Goal: Task Accomplishment & Management: Use online tool/utility

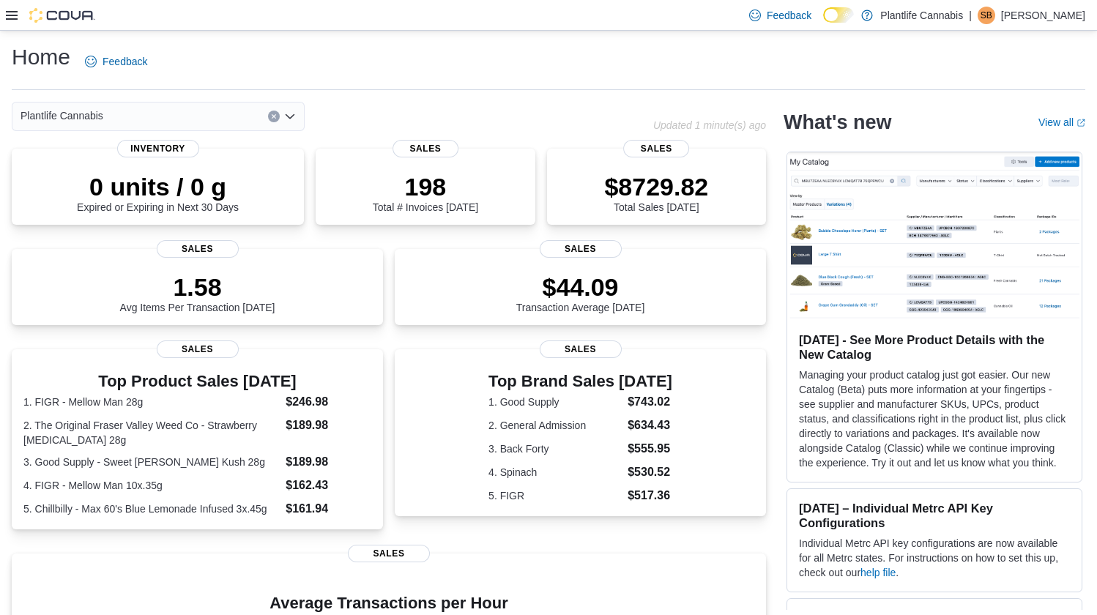
click at [15, 20] on icon at bounding box center [12, 16] width 12 height 12
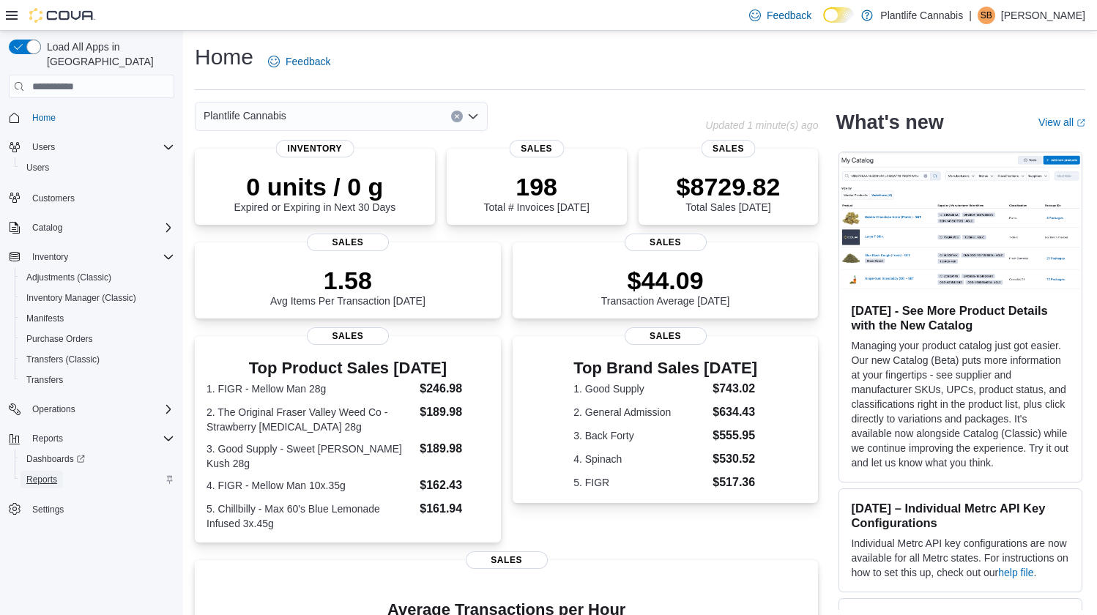
click at [33, 474] on span "Reports" at bounding box center [41, 480] width 31 height 12
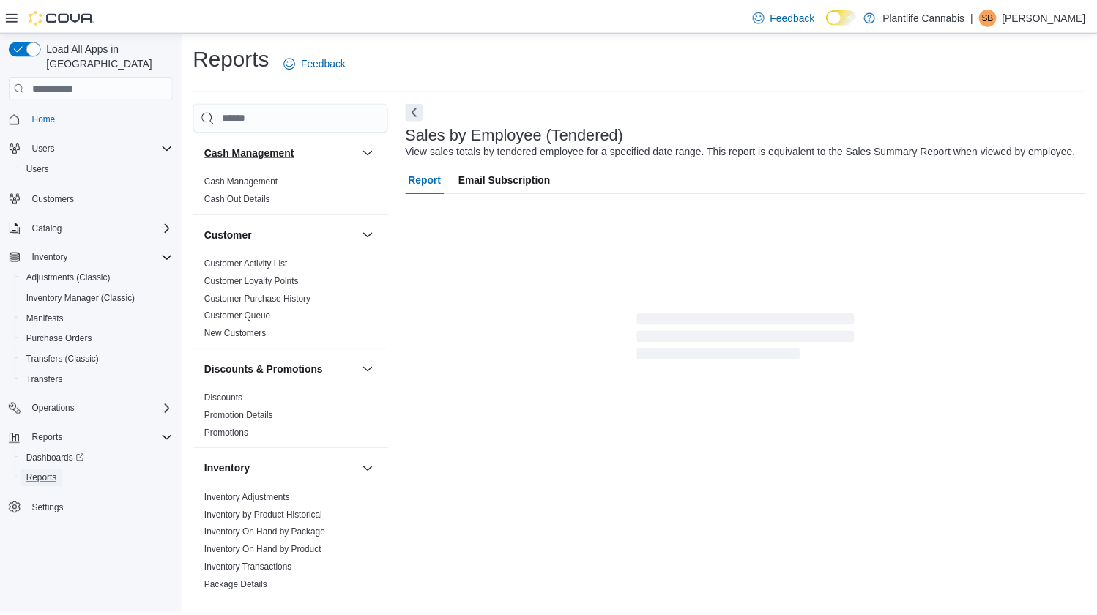
scroll to position [4, 0]
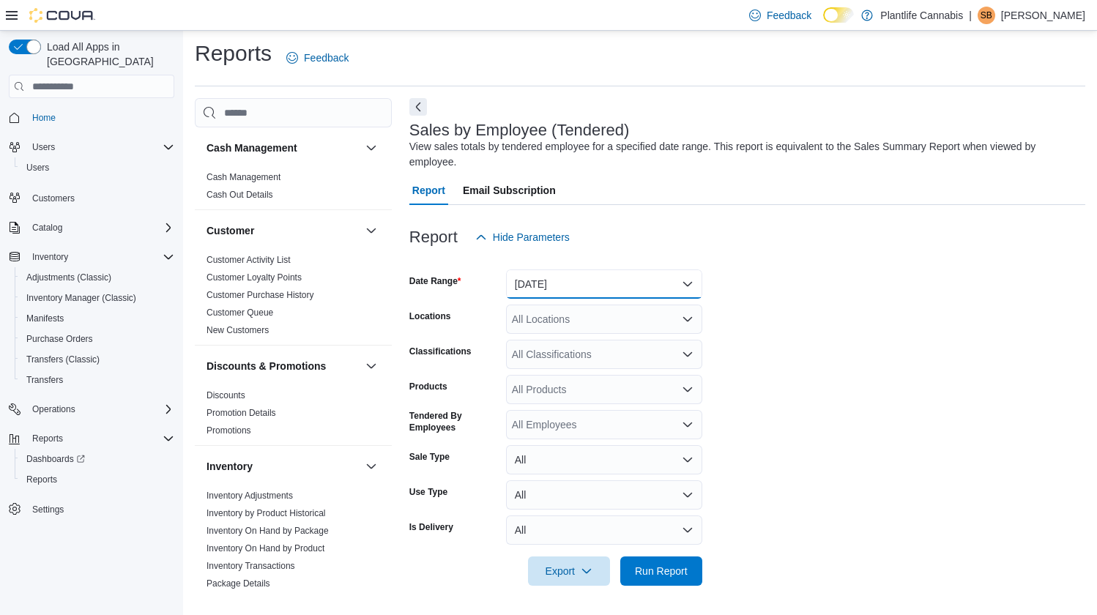
click at [545, 279] on button "Yesterday" at bounding box center [604, 283] width 196 height 29
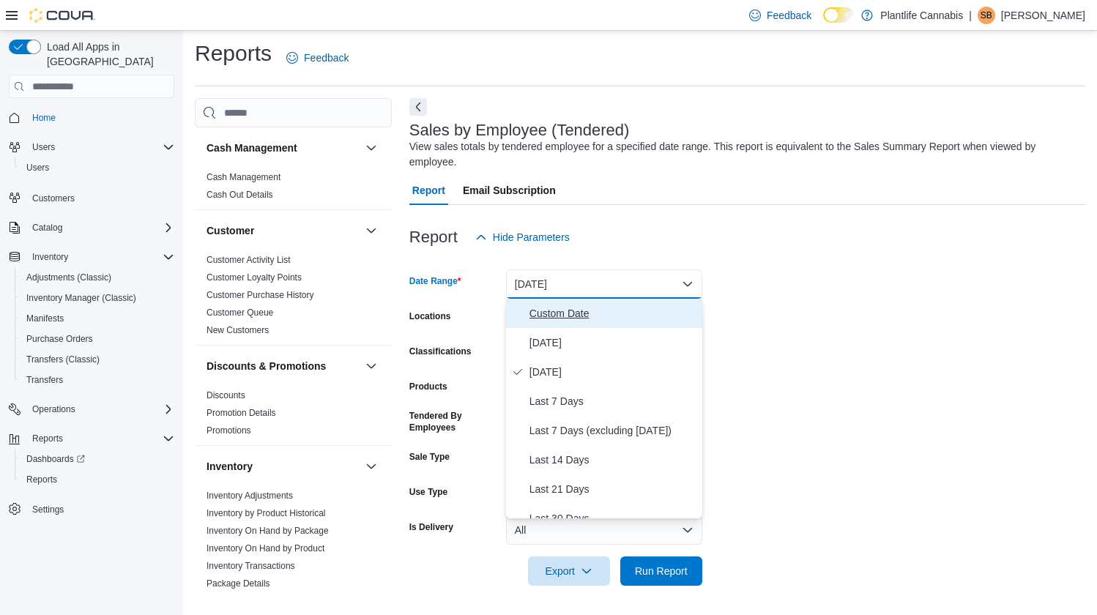
click at [551, 327] on button "Custom Date" at bounding box center [604, 313] width 196 height 29
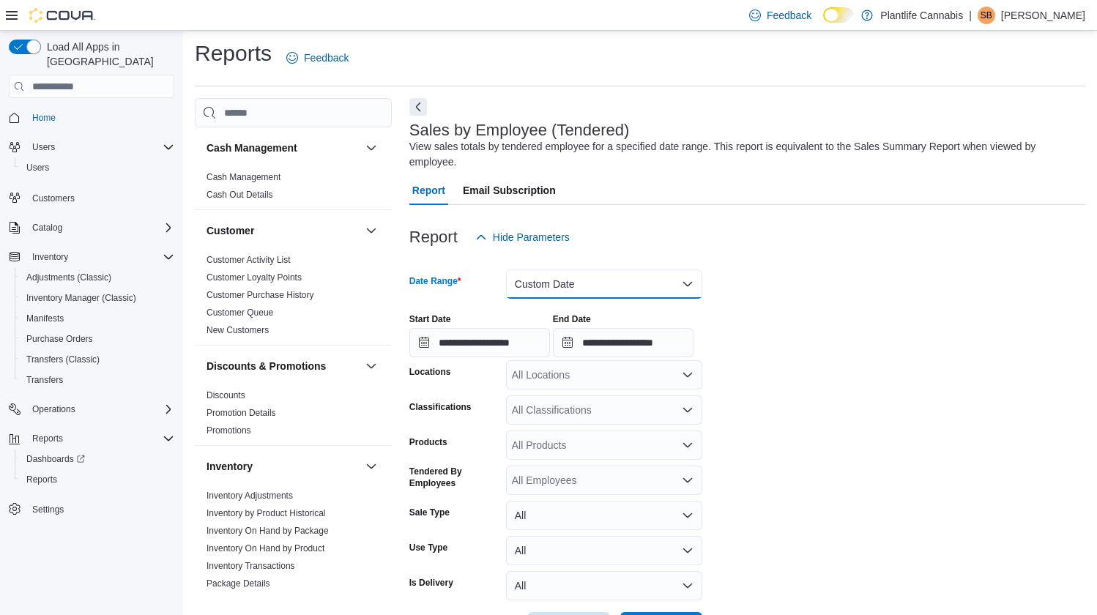
click at [548, 279] on button "Custom Date" at bounding box center [604, 283] width 196 height 29
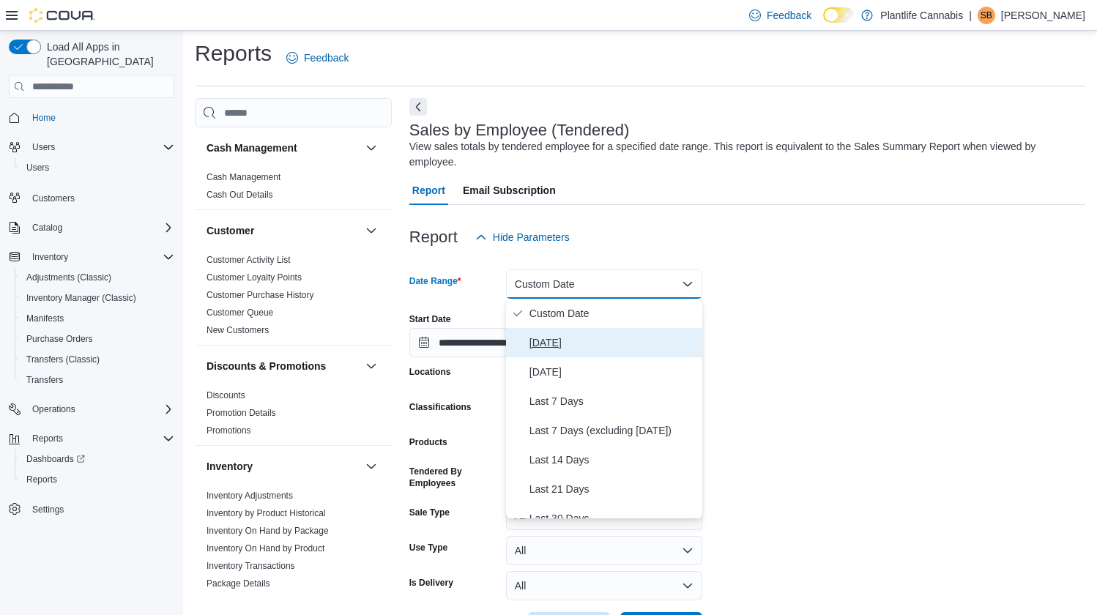
click at [542, 337] on span "Today" at bounding box center [612, 343] width 167 height 18
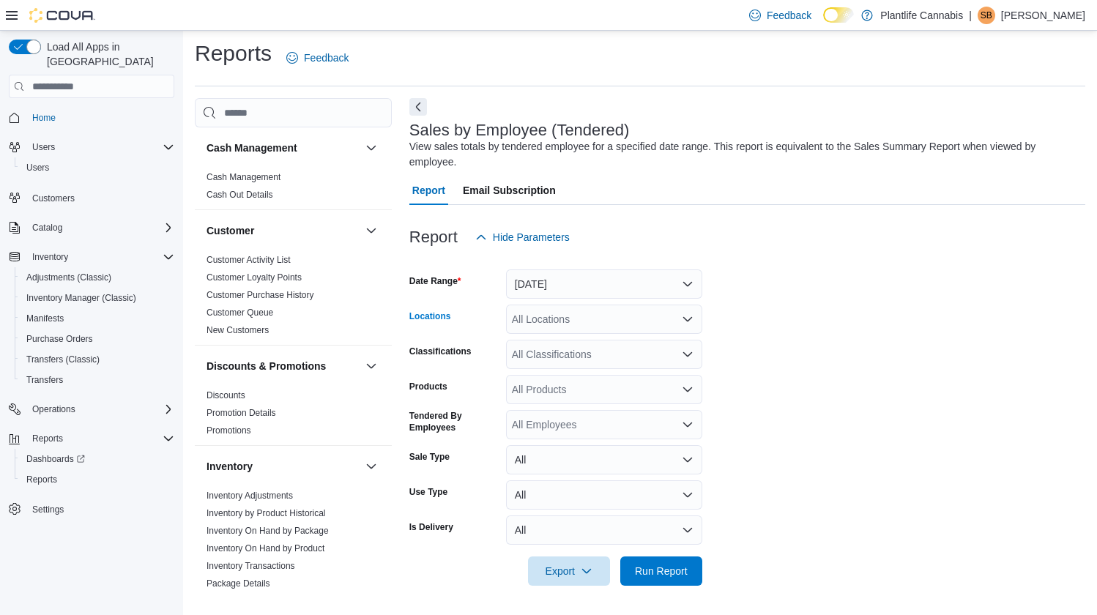
click at [551, 327] on div "All Locations" at bounding box center [604, 319] width 196 height 29
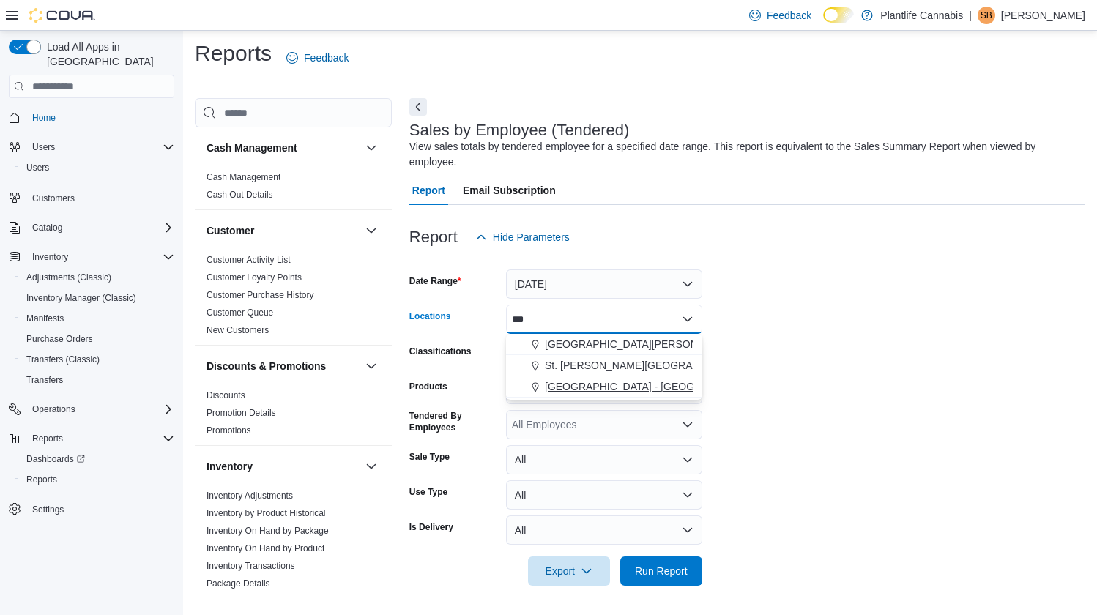
type input "***"
click at [583, 387] on span "Edmonton - Albany" at bounding box center [656, 386] width 223 height 15
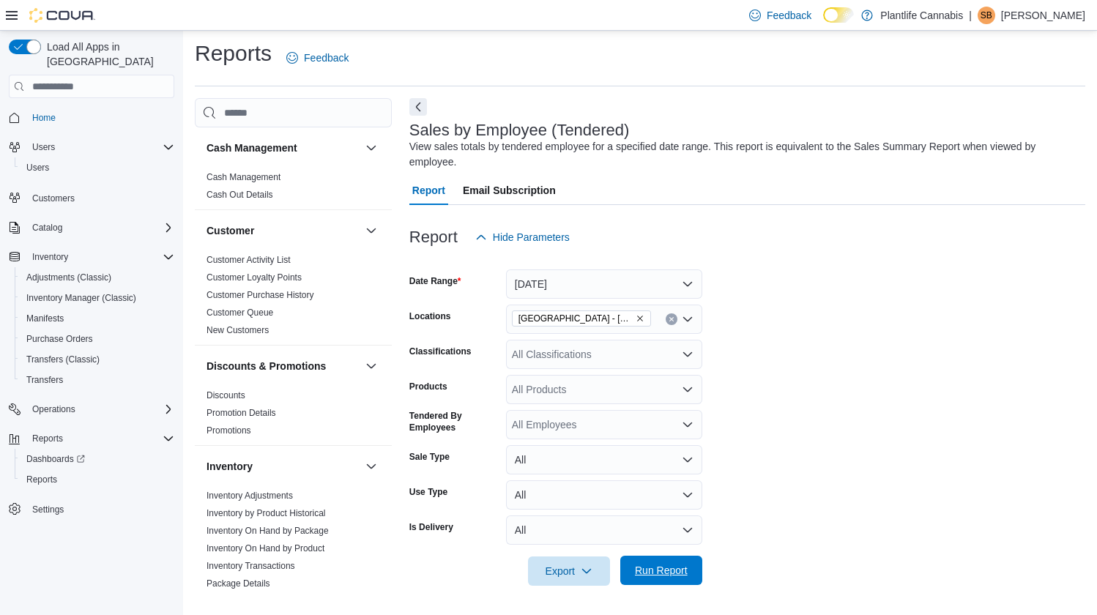
click at [651, 568] on span "Run Report" at bounding box center [661, 570] width 53 height 15
click at [422, 107] on button "Next" at bounding box center [418, 106] width 18 height 18
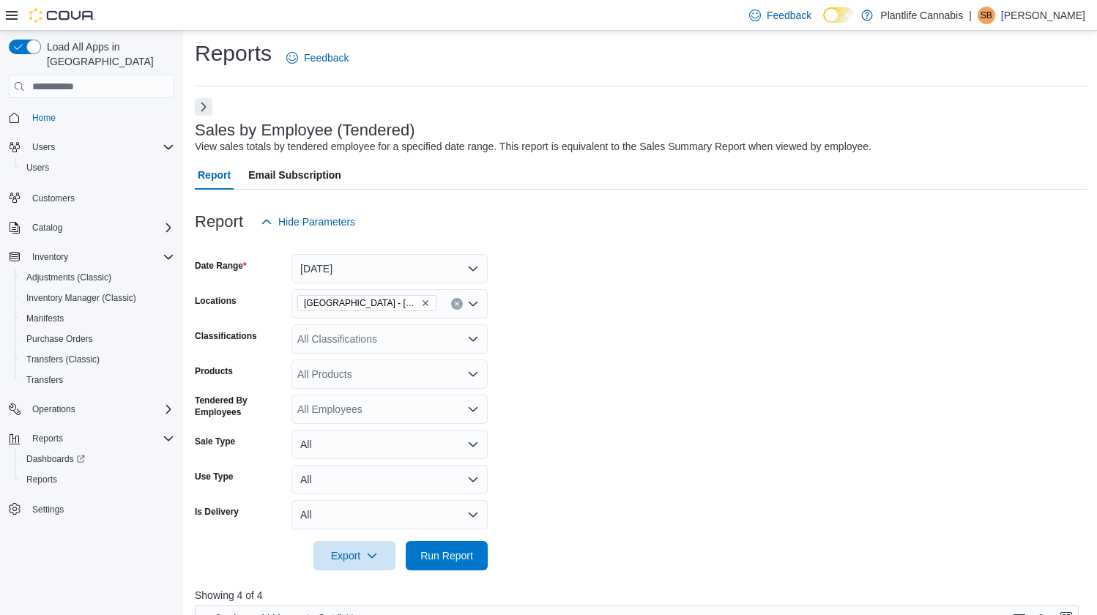
click at [12, 13] on icon at bounding box center [12, 16] width 12 height 12
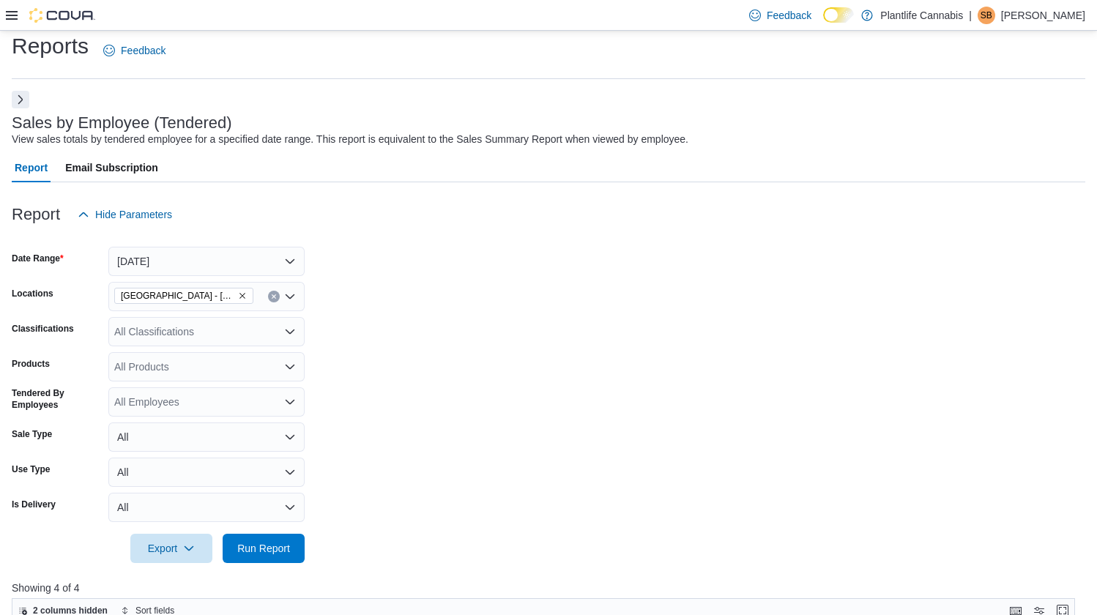
scroll to position [264, 0]
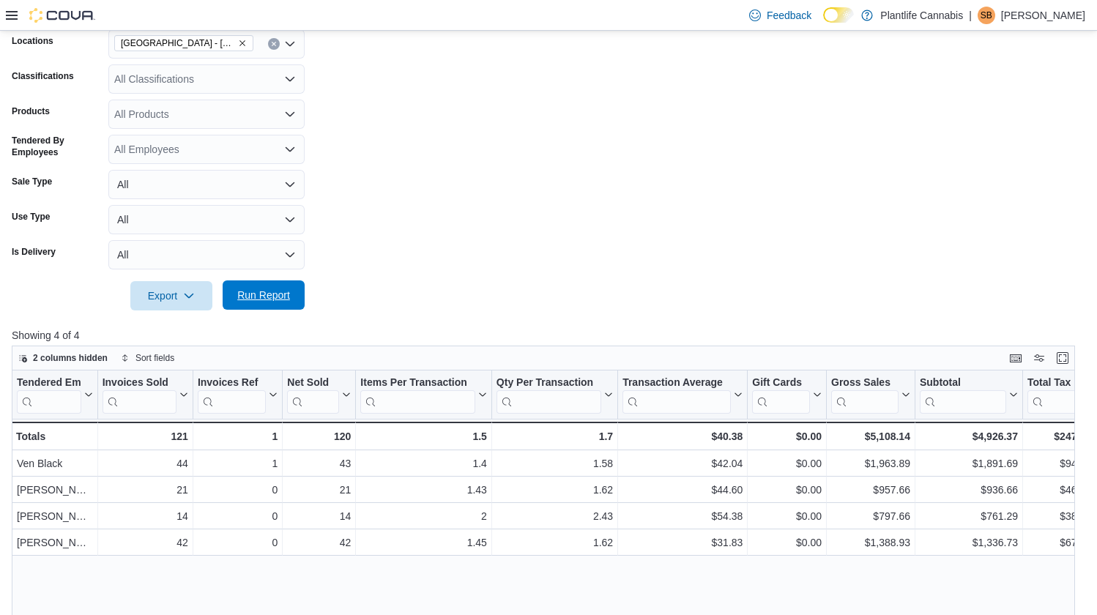
click at [272, 289] on span "Run Report" at bounding box center [263, 295] width 53 height 15
